Goal: Answer question/provide support: Share knowledge or assist other users

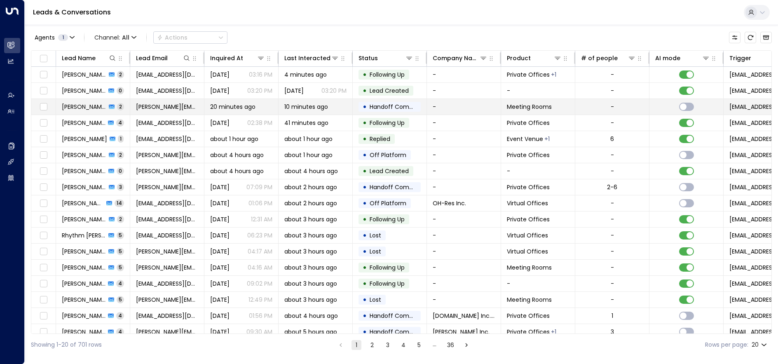
click at [80, 105] on span "[PERSON_NAME]" at bounding box center [84, 107] width 45 height 8
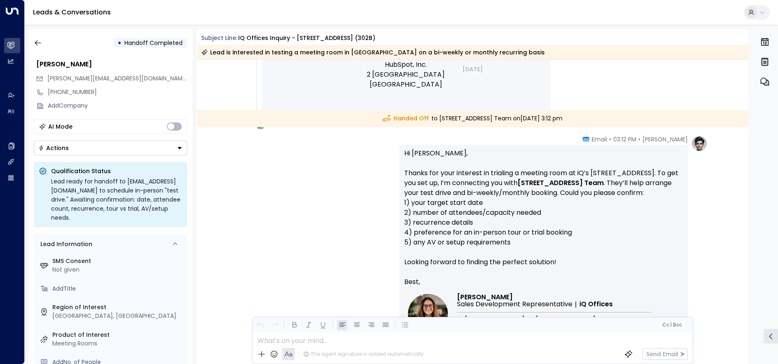
scroll to position [480, 0]
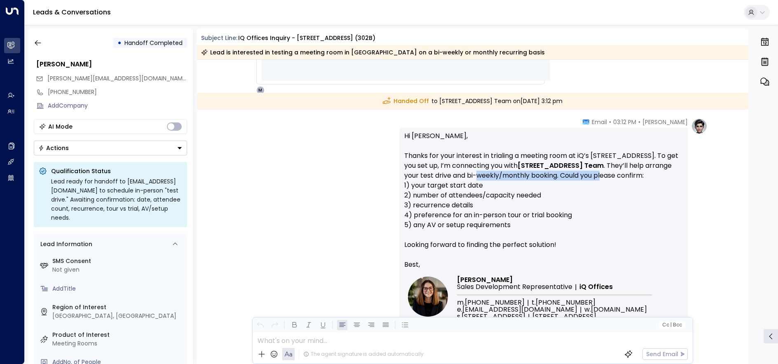
drag, startPoint x: 445, startPoint y: 171, endPoint x: 584, endPoint y: 183, distance: 139.8
click at [584, 182] on p "Hi [PERSON_NAME], Thanks for your interest in trialing a meeting room at [GEOGR…" at bounding box center [543, 195] width 279 height 129
click at [584, 183] on p "Hi [PERSON_NAME], Thanks for your interest in trialing a meeting room at [GEOGR…" at bounding box center [543, 195] width 279 height 129
drag, startPoint x: 453, startPoint y: 168, endPoint x: 555, endPoint y: 169, distance: 101.8
click at [552, 168] on p "Hi [PERSON_NAME], Thanks for your interest in trialing a meeting room at [GEOGR…" at bounding box center [543, 195] width 279 height 129
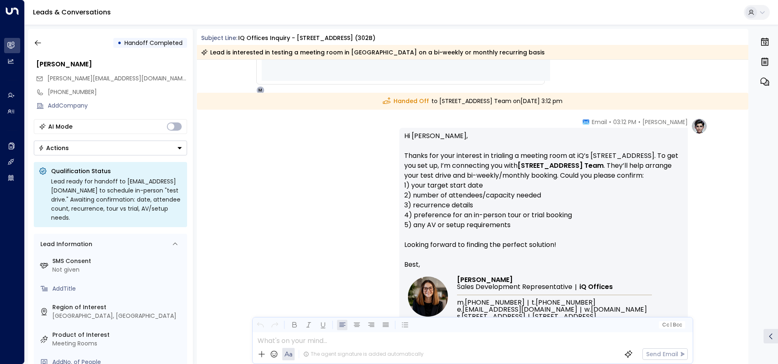
click at [555, 169] on strong "[STREET_ADDRESS] Team" at bounding box center [561, 165] width 86 height 9
drag, startPoint x: 580, startPoint y: 163, endPoint x: 629, endPoint y: 191, distance: 56.7
click at [629, 191] on p "Hi [PERSON_NAME], Thanks for your interest in trialing a meeting room at [GEOGR…" at bounding box center [543, 195] width 279 height 129
drag, startPoint x: 627, startPoint y: 183, endPoint x: 580, endPoint y: 165, distance: 50.5
click at [580, 165] on p "Hi [PERSON_NAME], Thanks for your interest in trialing a meeting room at [GEOGR…" at bounding box center [543, 195] width 279 height 129
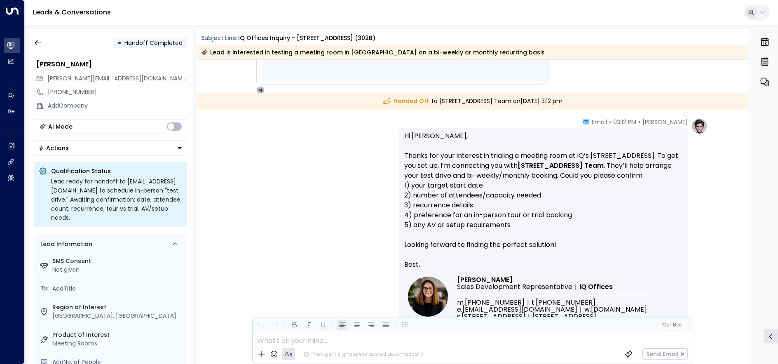
click at [580, 165] on p "Hi [PERSON_NAME], Thanks for your interest in trialing a meeting room at [GEOGR…" at bounding box center [543, 195] width 279 height 129
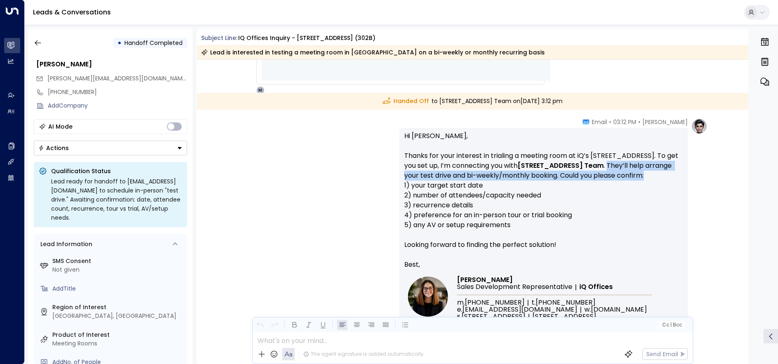
drag, startPoint x: 580, startPoint y: 165, endPoint x: 646, endPoint y: 174, distance: 66.6
click at [646, 174] on p "Hi [PERSON_NAME], Thanks for your interest in trialing a meeting room at [GEOGR…" at bounding box center [543, 195] width 279 height 129
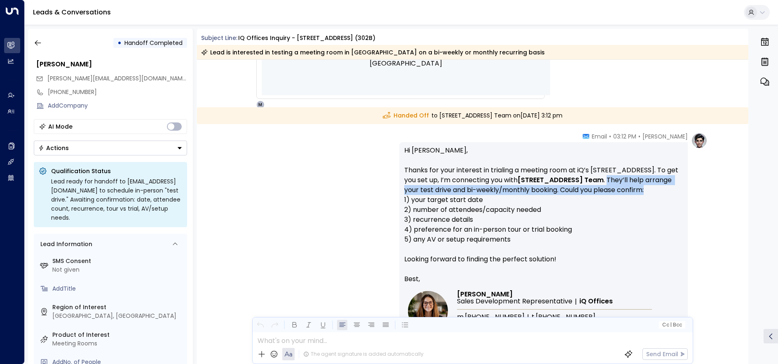
scroll to position [462, 0]
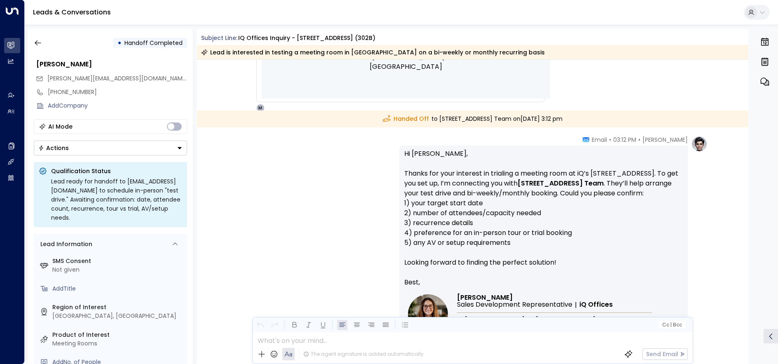
click at [489, 176] on p "Hi [PERSON_NAME], Thanks for your interest in trialing a meeting room at [GEOGR…" at bounding box center [543, 213] width 279 height 129
drag, startPoint x: 397, startPoint y: 168, endPoint x: 542, endPoint y: 210, distance: 151.2
click at [542, 207] on div "[PERSON_NAME] • 03:12 PM • Email Hi [PERSON_NAME], Thanks for your interest in …" at bounding box center [473, 281] width 470 height 290
click at [542, 210] on p "Hi [PERSON_NAME], Thanks for your interest in trialing a meeting room at [GEOGR…" at bounding box center [543, 213] width 279 height 129
